Goal: Transaction & Acquisition: Purchase product/service

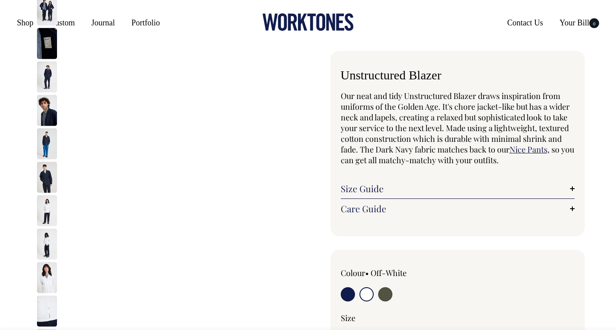
select select "Off-White"
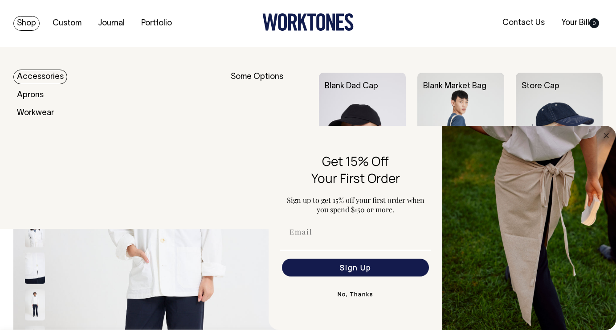
click at [25, 25] on link "Shop" at bounding box center [26, 23] width 26 height 15
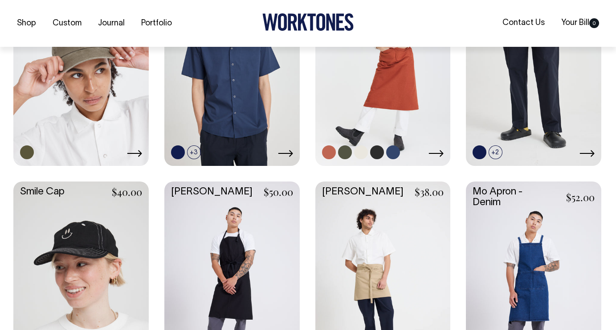
scroll to position [715, 0]
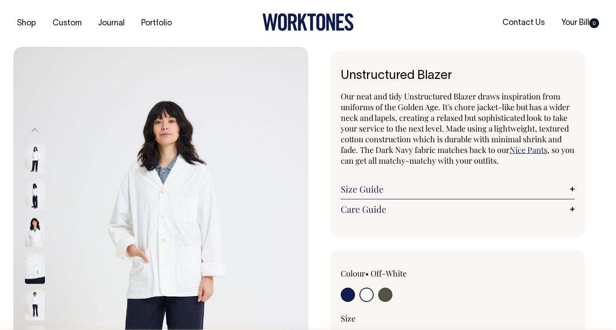
select select "Off-White"
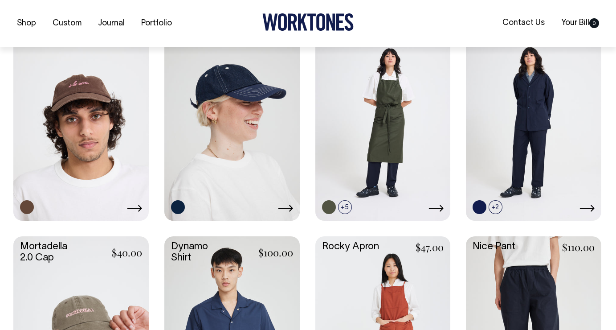
scroll to position [693, 0]
